Goal: Obtain resource: Obtain resource

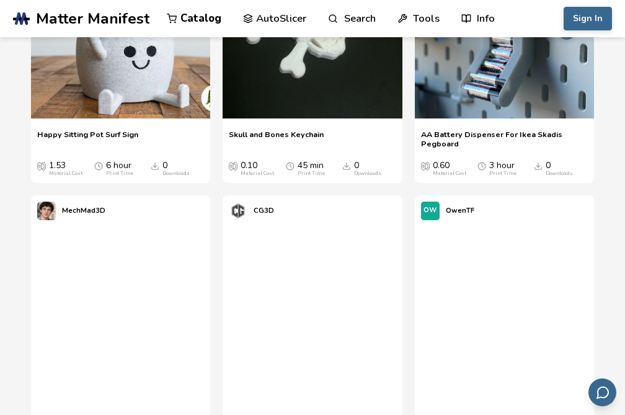
scroll to position [992, 0]
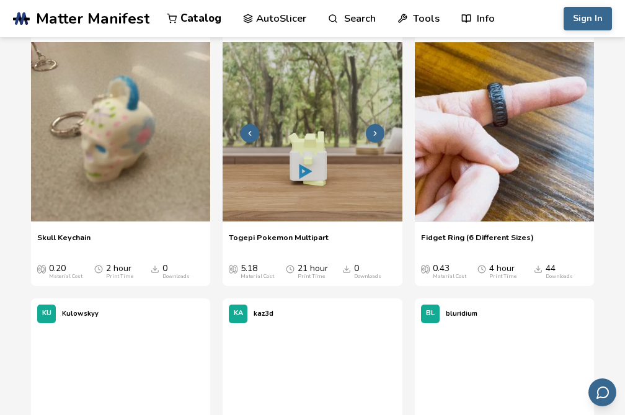
click at [375, 136] on icon at bounding box center [375, 133] width 9 height 9
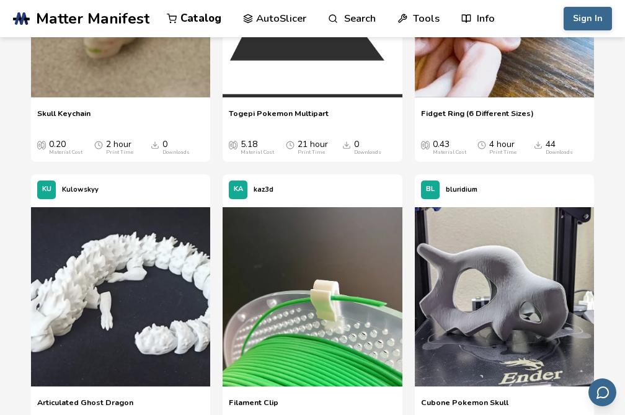
scroll to position [1179, 0]
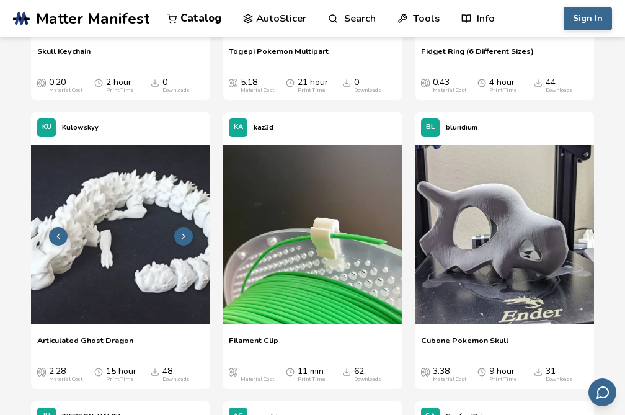
click at [179, 238] on icon at bounding box center [183, 236] width 9 height 9
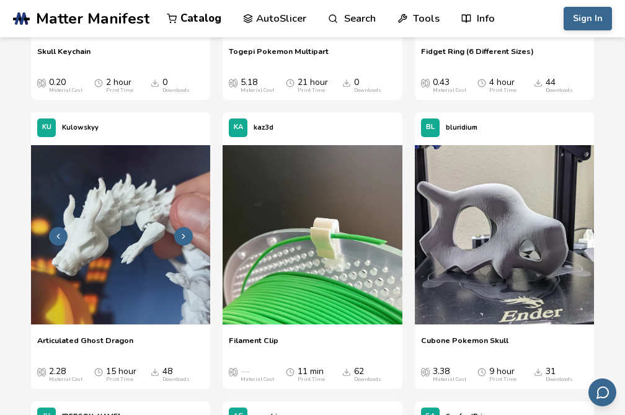
click at [179, 238] on icon at bounding box center [183, 236] width 9 height 9
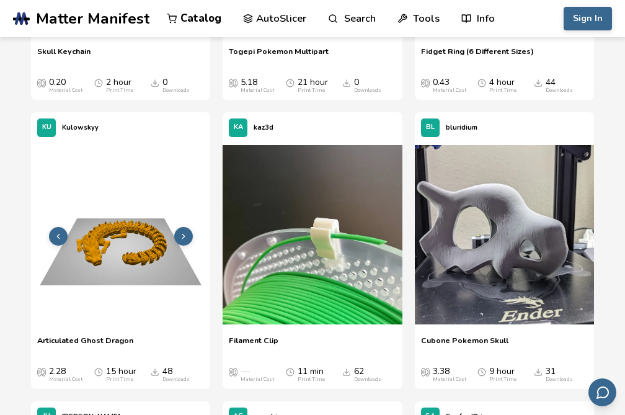
click at [179, 238] on icon at bounding box center [183, 236] width 9 height 9
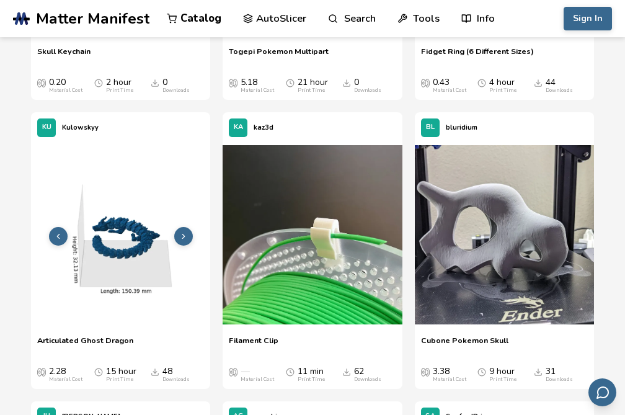
click at [179, 238] on icon at bounding box center [183, 236] width 9 height 9
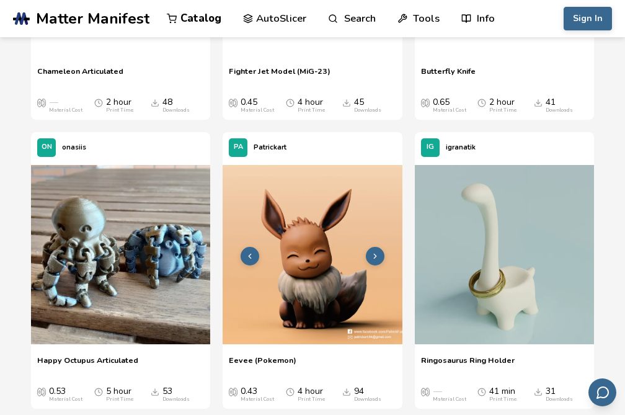
scroll to position [1799, 0]
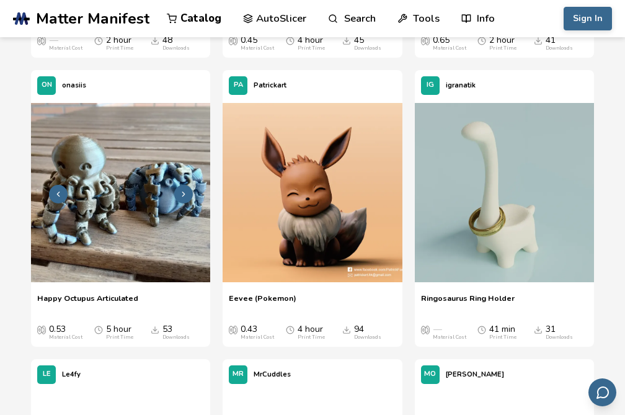
drag, startPoint x: 131, startPoint y: 291, endPoint x: 40, endPoint y: 224, distance: 113.1
drag, startPoint x: 40, startPoint y: 224, endPoint x: 4, endPoint y: 224, distance: 36.6
click at [4, 224] on section "Prints Under $1 Material Cost Under $5 Material Cost Prints You Can Sell New an…" at bounding box center [312, 38] width 625 height 3123
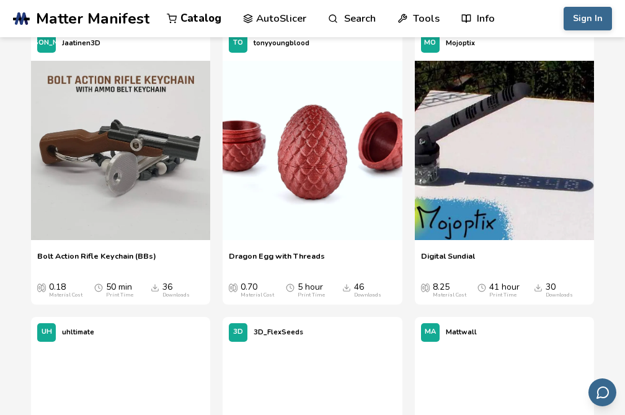
scroll to position [2605, 0]
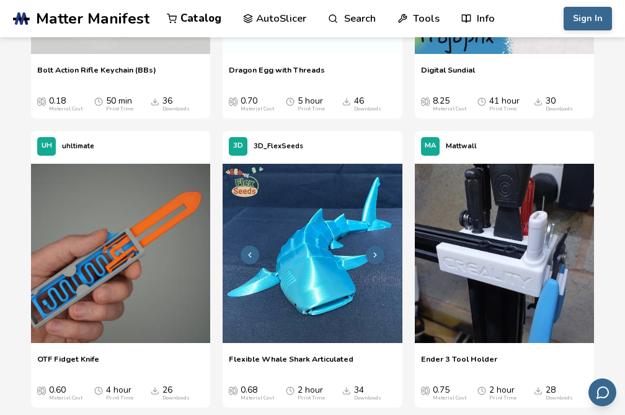
click at [372, 246] on button at bounding box center [375, 255] width 19 height 19
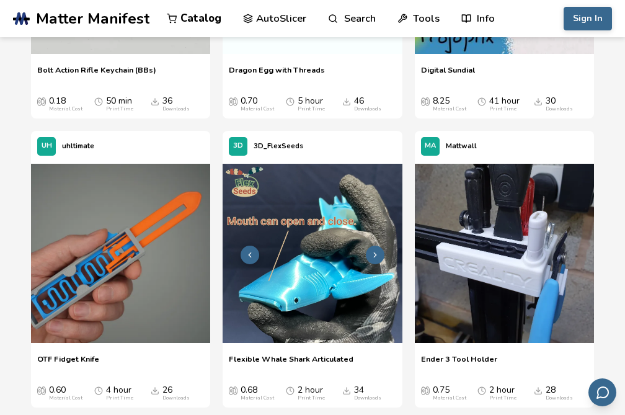
click at [250, 254] on polyline at bounding box center [250, 254] width 2 height 4
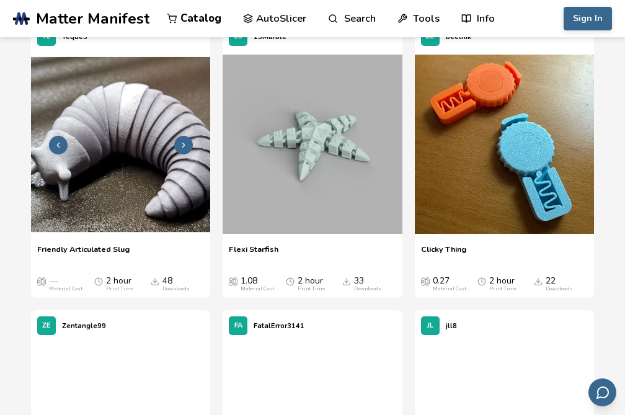
scroll to position [6699, 0]
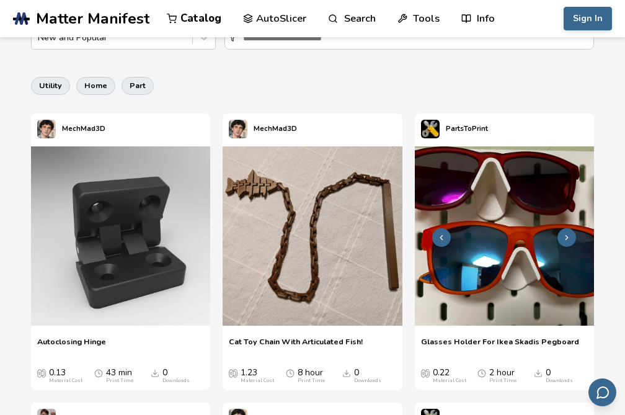
scroll to position [434, 0]
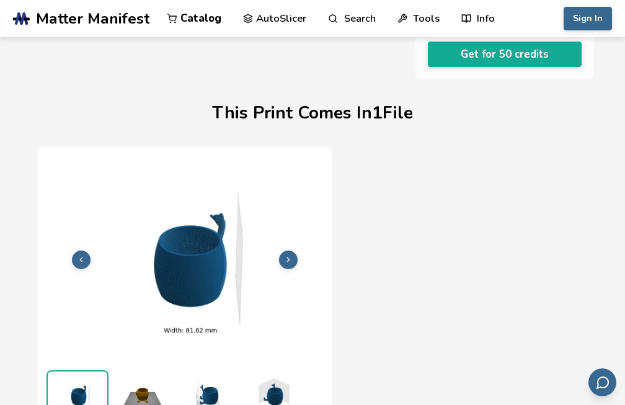
scroll to position [625, 0]
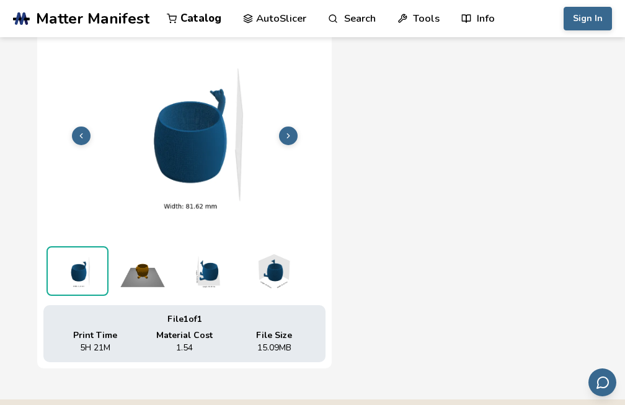
click at [282, 129] on button at bounding box center [288, 136] width 19 height 19
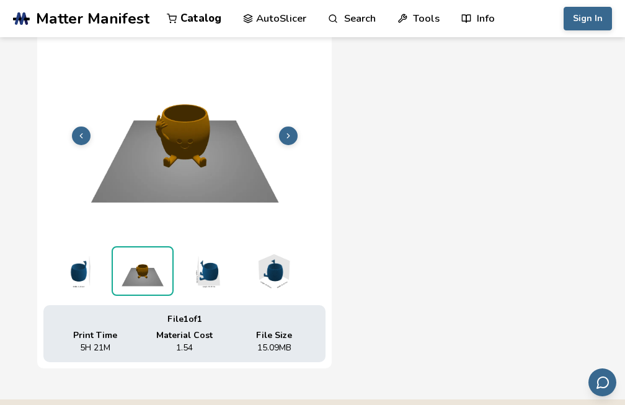
click at [282, 129] on button at bounding box center [288, 136] width 19 height 19
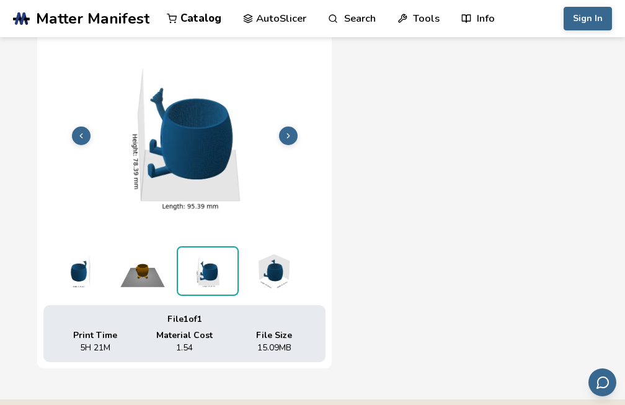
click at [282, 129] on button at bounding box center [288, 136] width 19 height 19
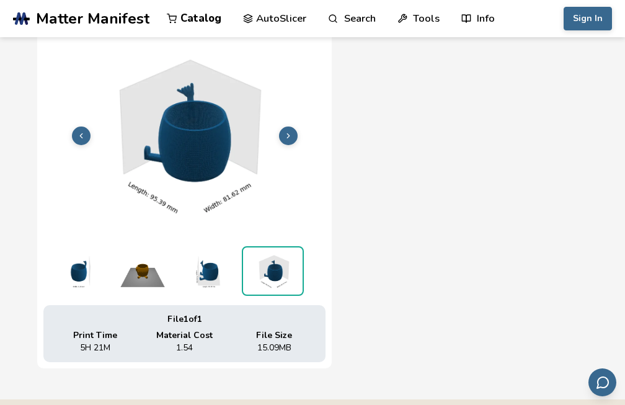
click at [282, 129] on button at bounding box center [288, 136] width 19 height 19
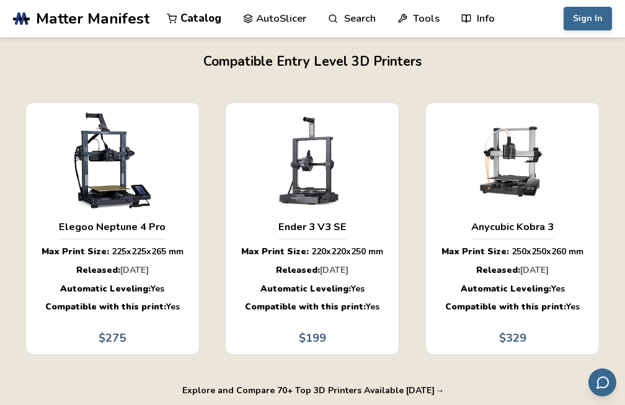
scroll to position [873, 0]
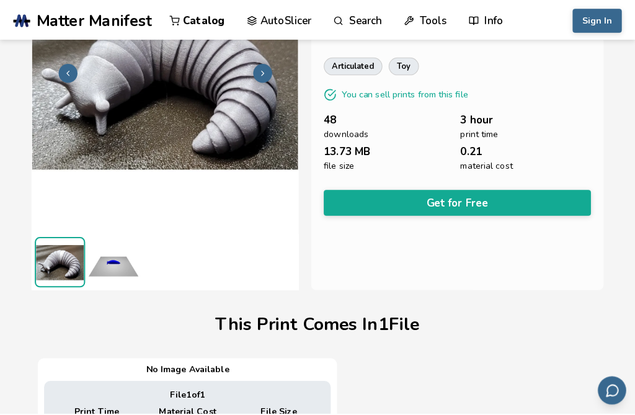
scroll to position [11, 0]
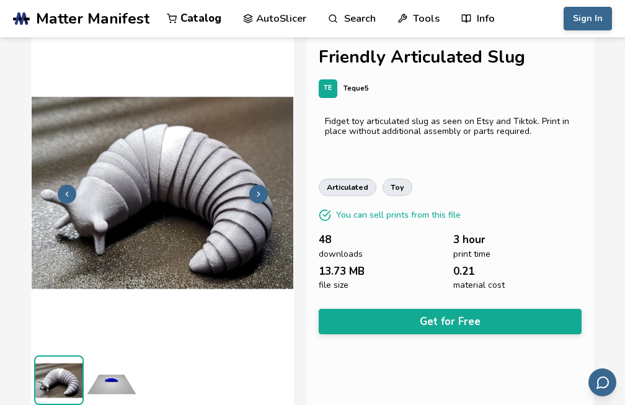
click at [255, 198] on icon at bounding box center [258, 194] width 9 height 9
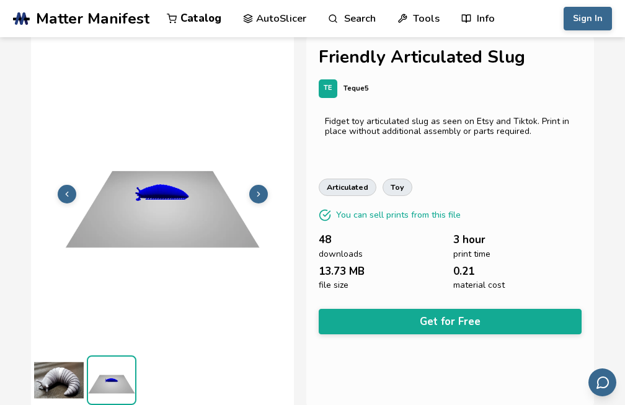
click at [255, 198] on icon at bounding box center [258, 194] width 9 height 9
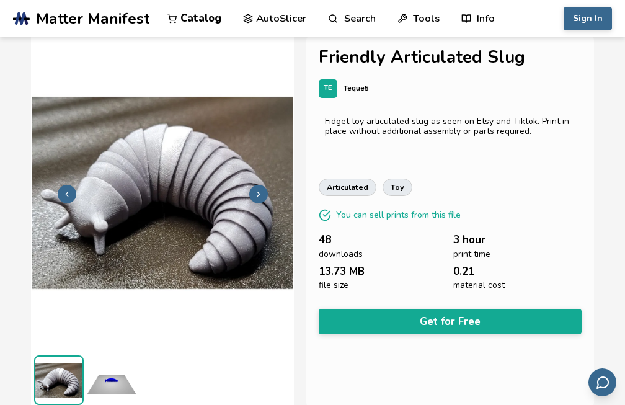
click at [255, 198] on icon at bounding box center [258, 194] width 9 height 9
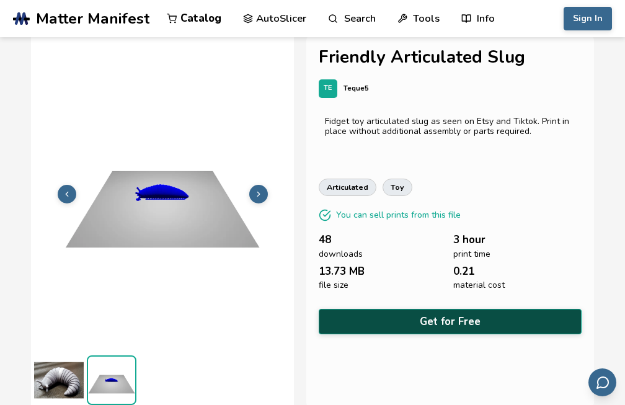
click at [420, 310] on button "Get for Free" at bounding box center [450, 321] width 263 height 25
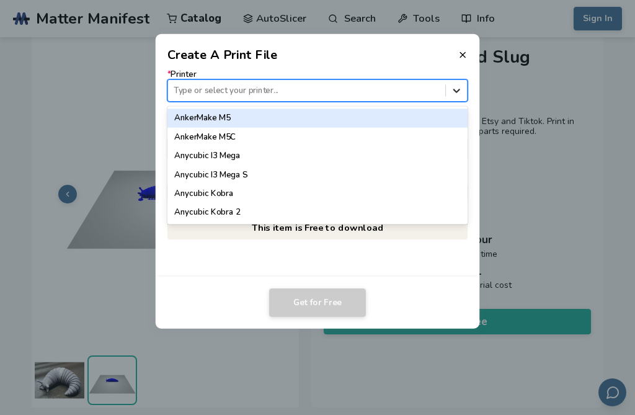
click at [463, 93] on div at bounding box center [456, 90] width 21 height 21
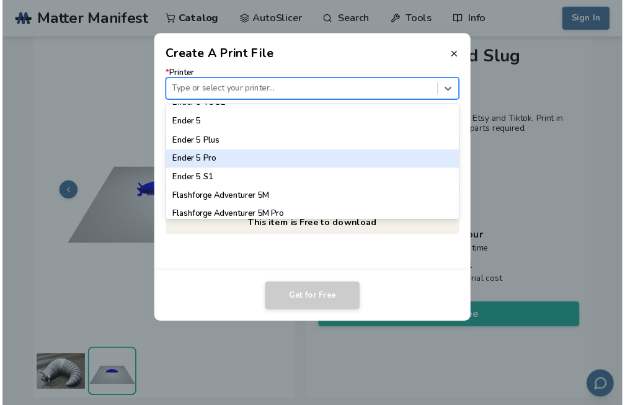
scroll to position [907, 0]
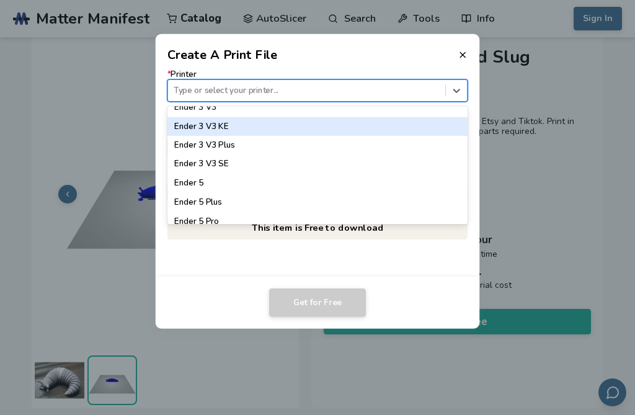
click at [262, 127] on div "Ender 3 V3 KE" at bounding box center [317, 126] width 301 height 19
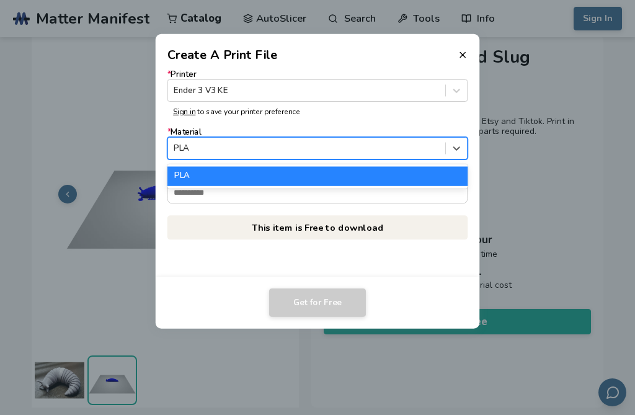
click at [265, 145] on div at bounding box center [306, 149] width 265 height 12
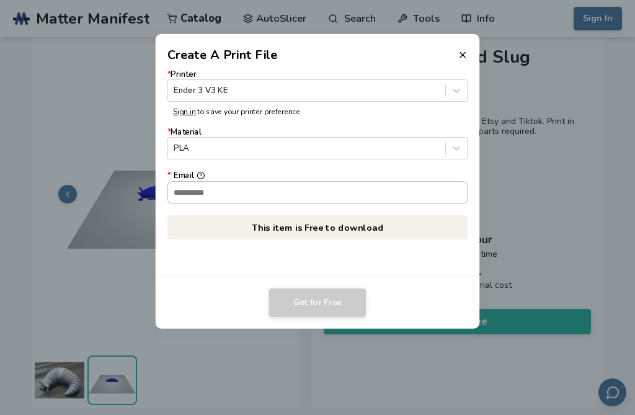
click at [329, 187] on input "* Email" at bounding box center [318, 192] width 300 height 21
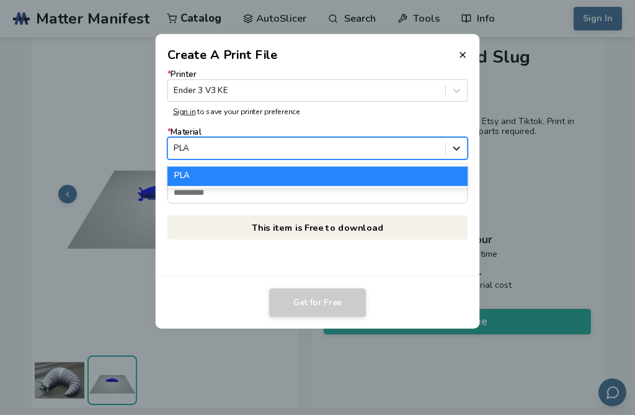
click at [457, 151] on icon at bounding box center [456, 149] width 7 height 4
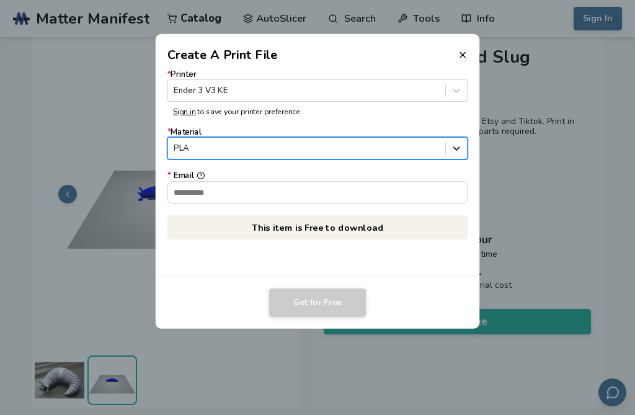
click at [457, 151] on icon at bounding box center [456, 149] width 7 height 4
click at [384, 197] on input "* Email" at bounding box center [318, 192] width 300 height 21
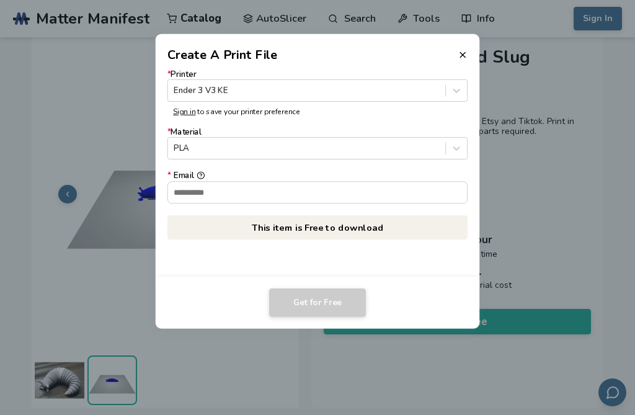
type input "**********"
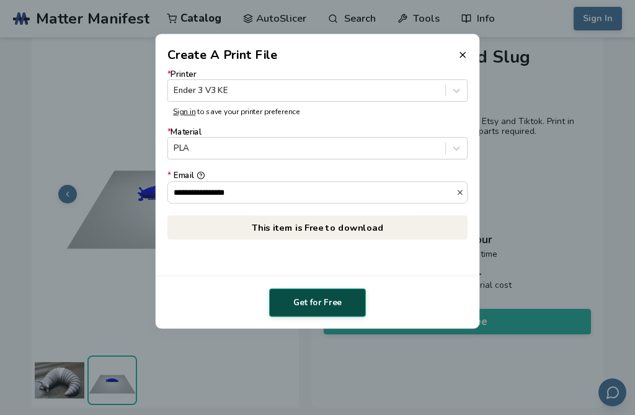
click at [318, 312] on button "Get for Free" at bounding box center [317, 302] width 97 height 29
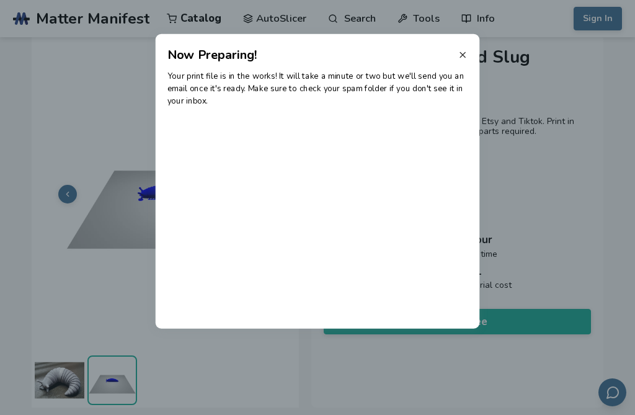
click at [462, 56] on icon at bounding box center [463, 55] width 10 height 10
